Goal: Find specific page/section: Find specific page/section

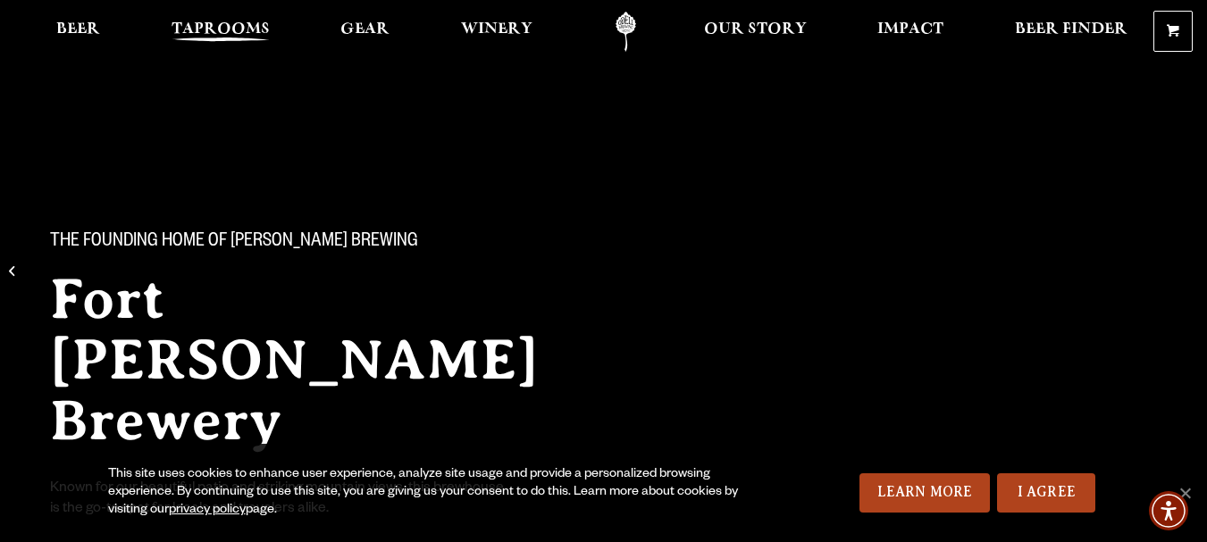
click at [206, 24] on span "Taprooms" at bounding box center [220, 29] width 98 height 14
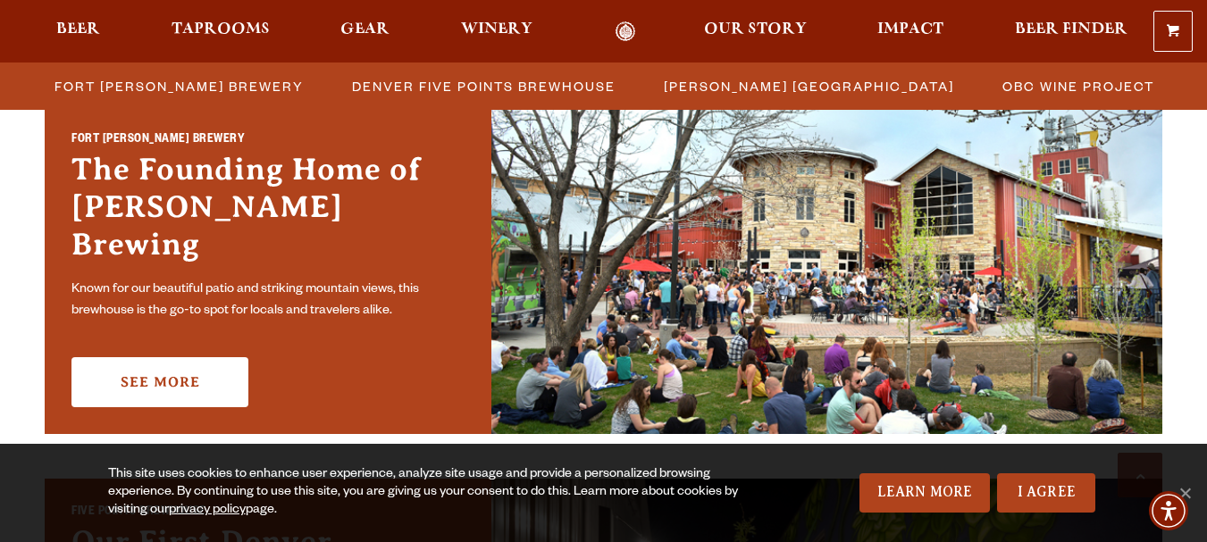
scroll to position [568, 0]
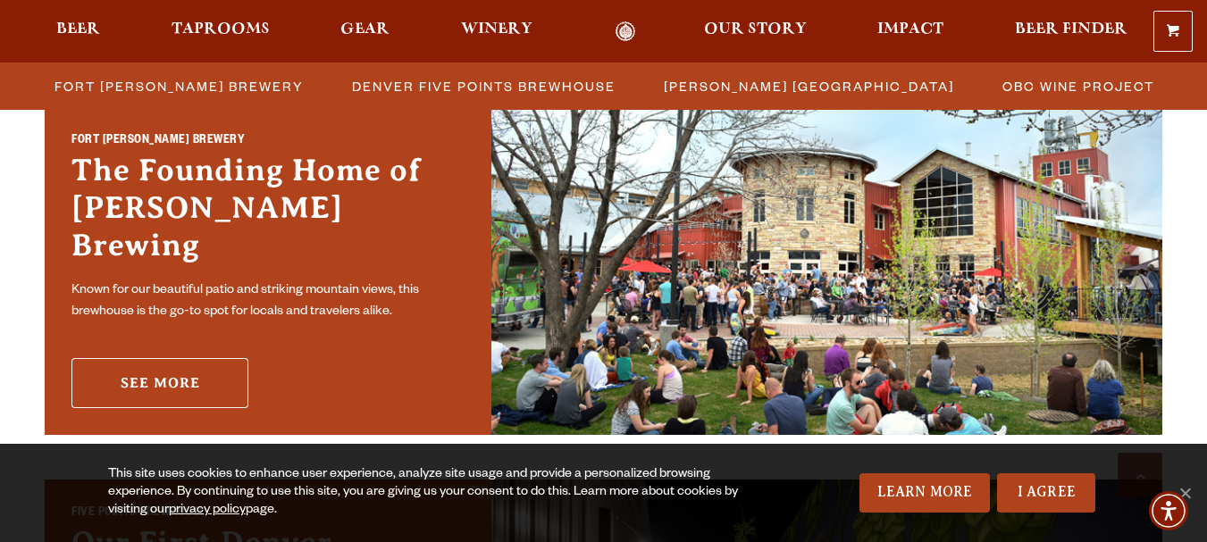
click at [163, 366] on link "See More" at bounding box center [159, 383] width 177 height 50
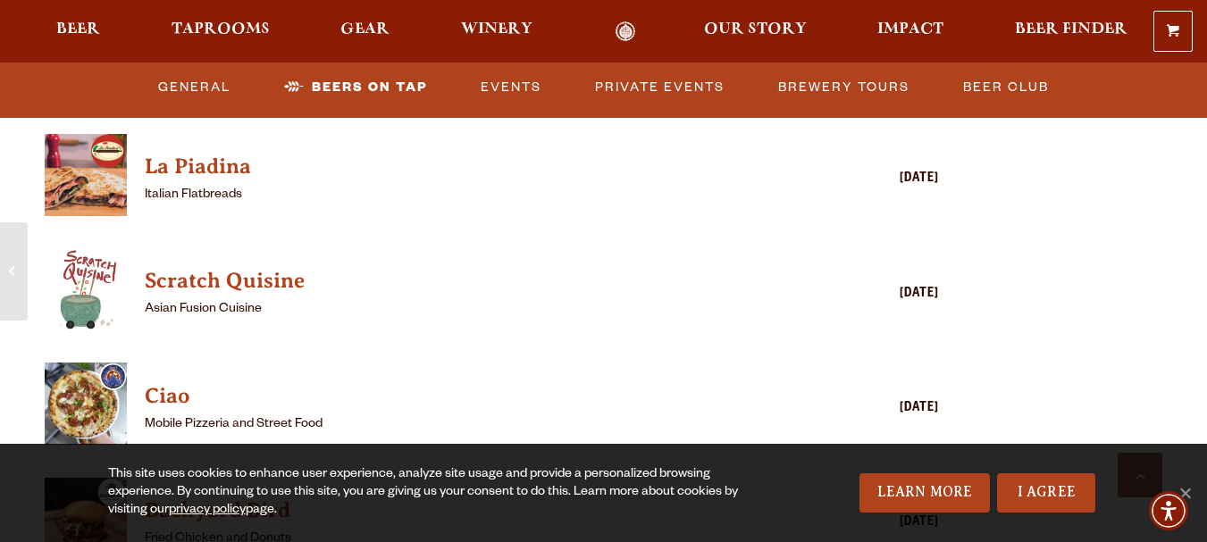
scroll to position [4193, 0]
click at [290, 268] on h4 "Scratch Quisine" at bounding box center [466, 282] width 642 height 29
